Goal: Task Accomplishment & Management: Manage account settings

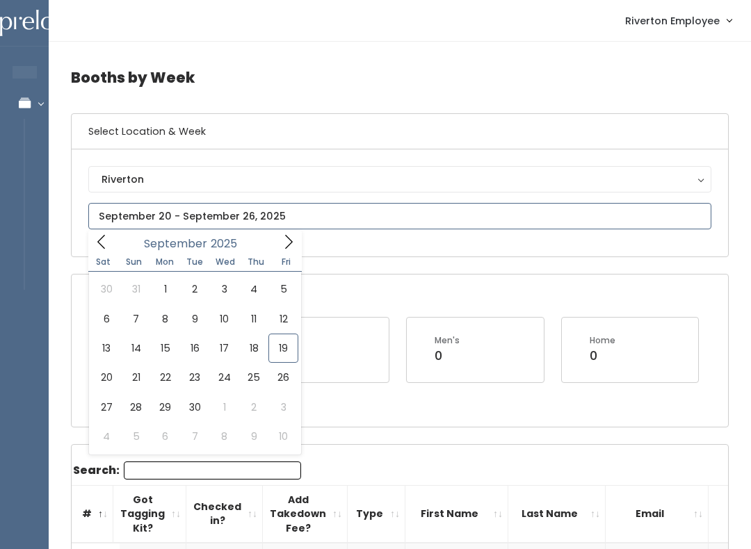
type input "September 20 to September 26"
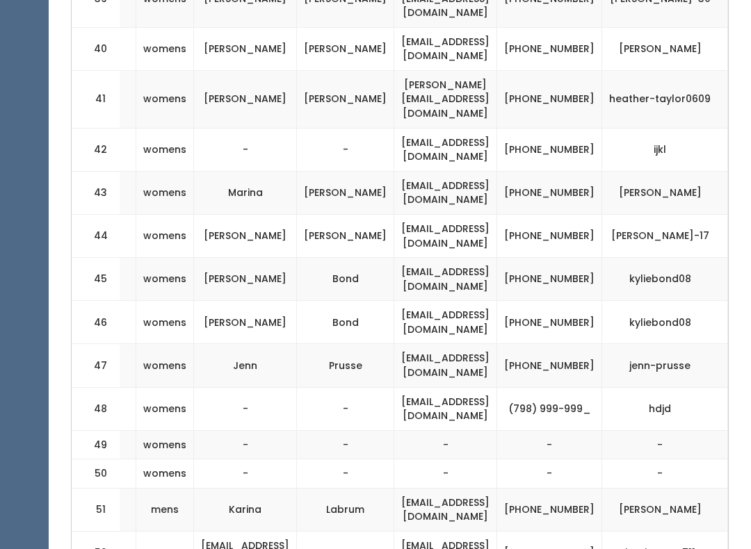
scroll to position [0, 280]
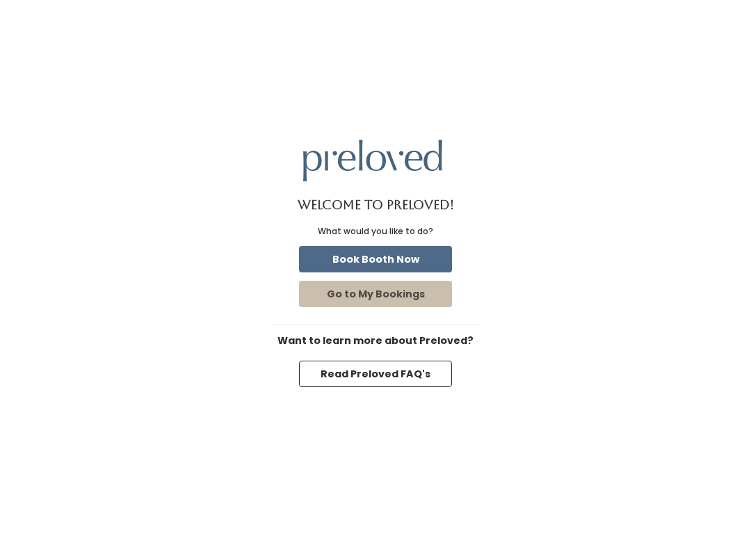
click at [412, 301] on button "Go to My Bookings" at bounding box center [375, 294] width 153 height 26
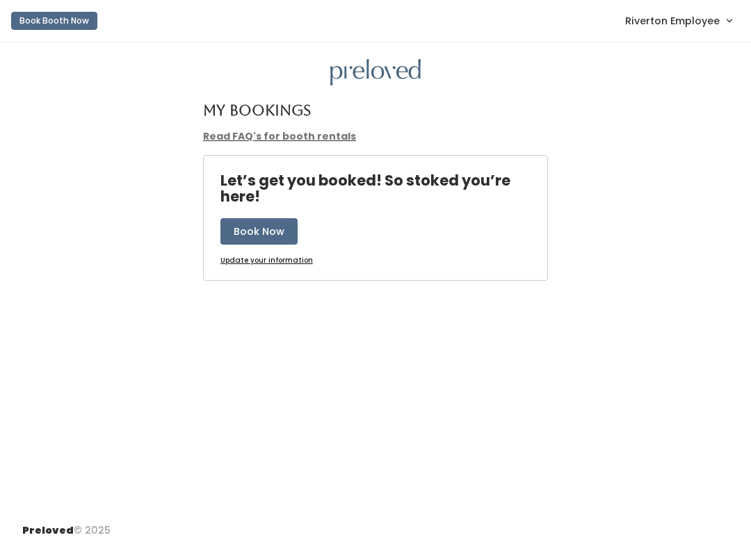
click at [696, 22] on span "Riverton Employee" at bounding box center [672, 20] width 95 height 15
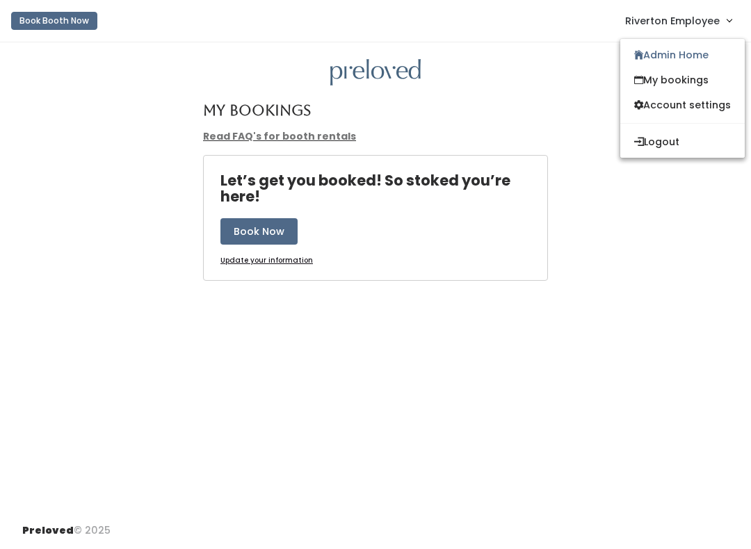
click at [660, 52] on link "Admin Home" at bounding box center [682, 54] width 124 height 25
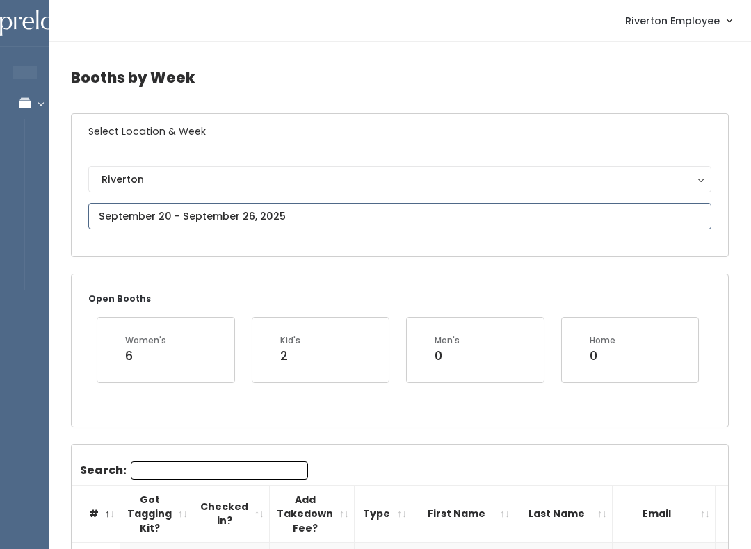
click at [98, 210] on input "text" at bounding box center [399, 216] width 623 height 26
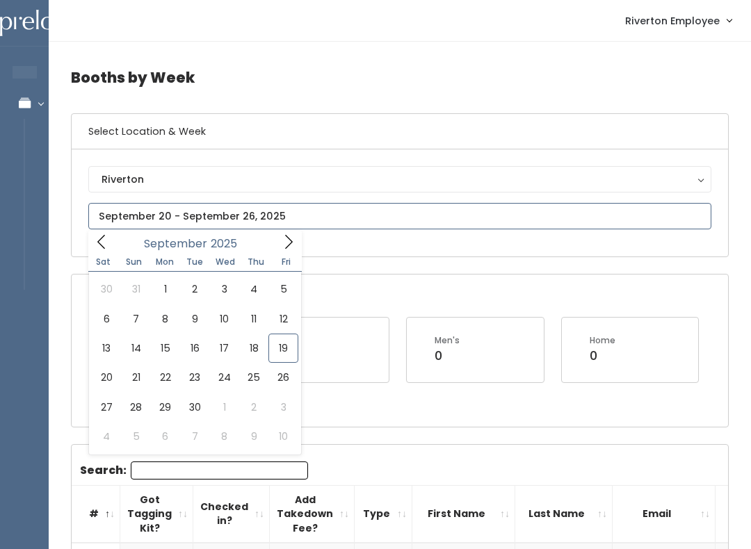
type input "September 13 to September 19"
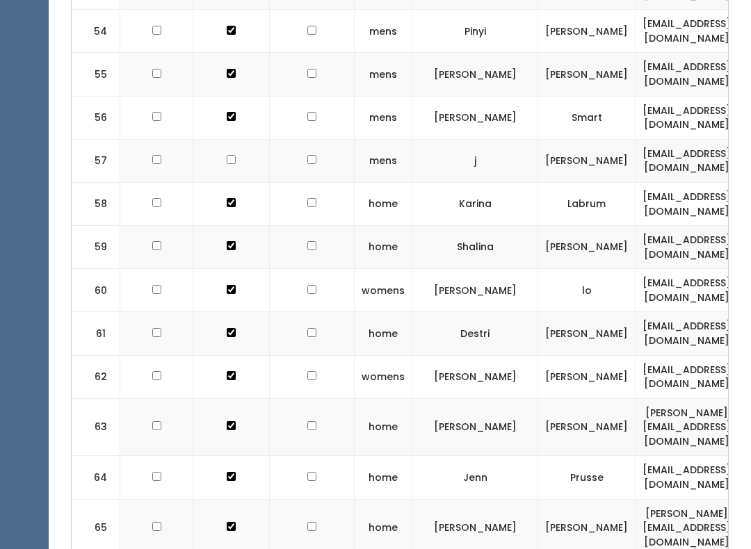
scroll to position [2748, 0]
